Goal: Register for event/course

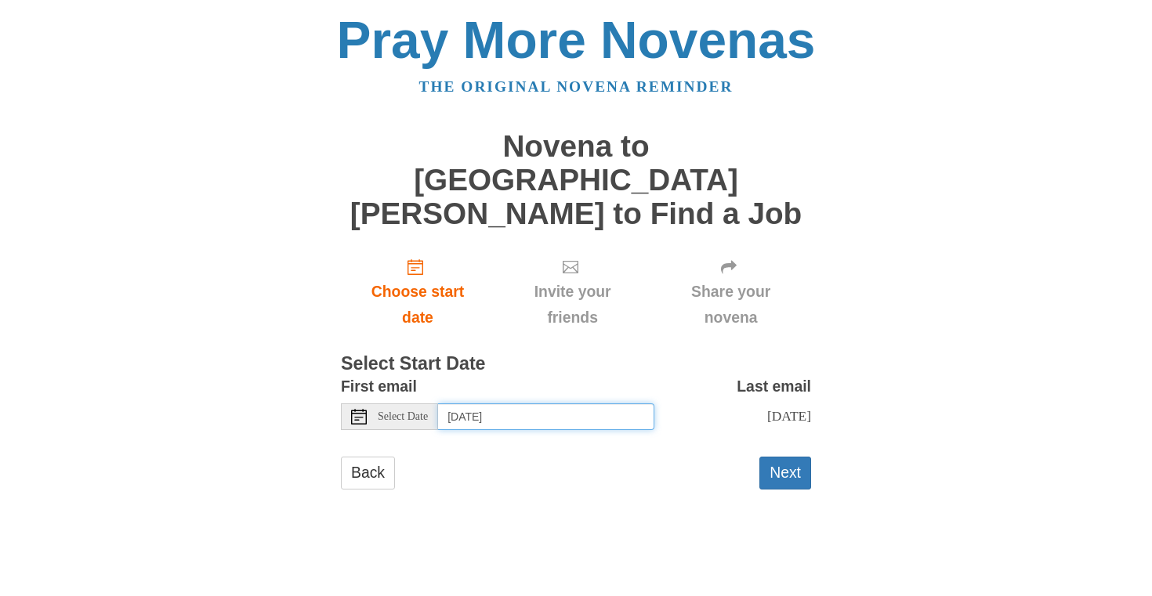
click at [594, 404] on input "Tuesday, October 14th" at bounding box center [546, 417] width 216 height 27
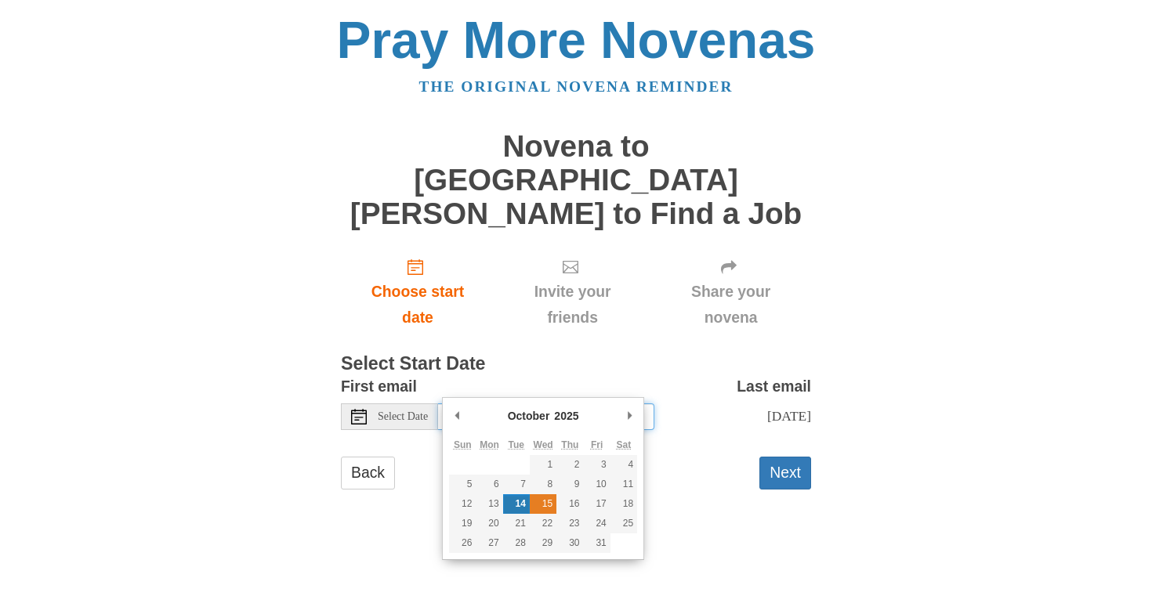
type input "Wednesday, October 15th"
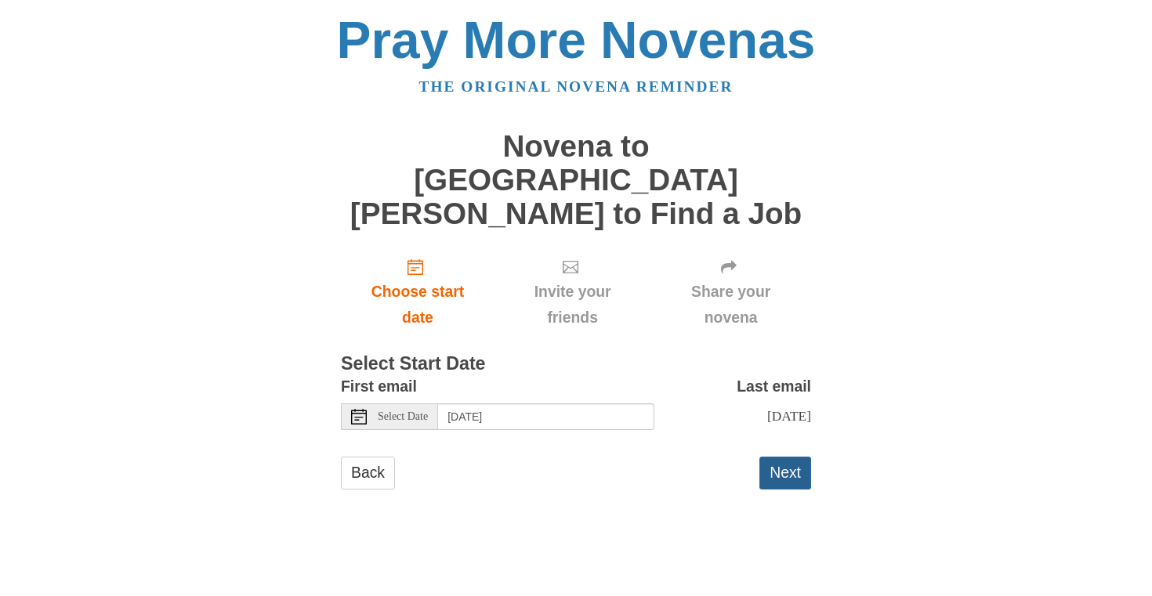
click at [788, 457] on button "Next" at bounding box center [785, 473] width 52 height 32
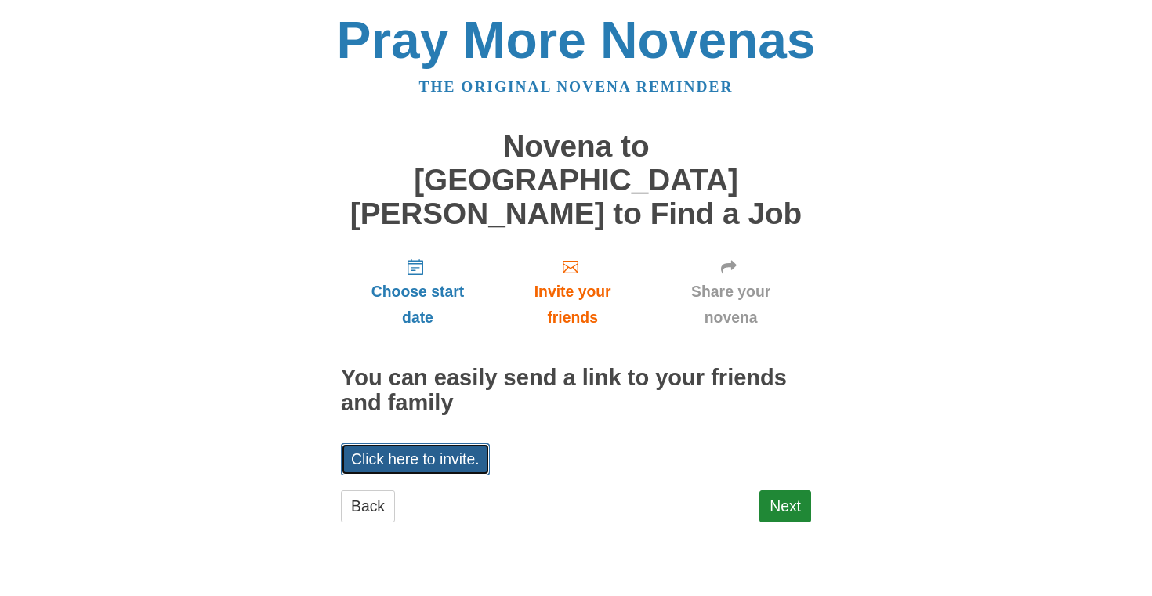
click at [415, 444] on link "Click here to invite." at bounding box center [415, 460] width 149 height 32
